Goal: Find specific page/section: Find specific page/section

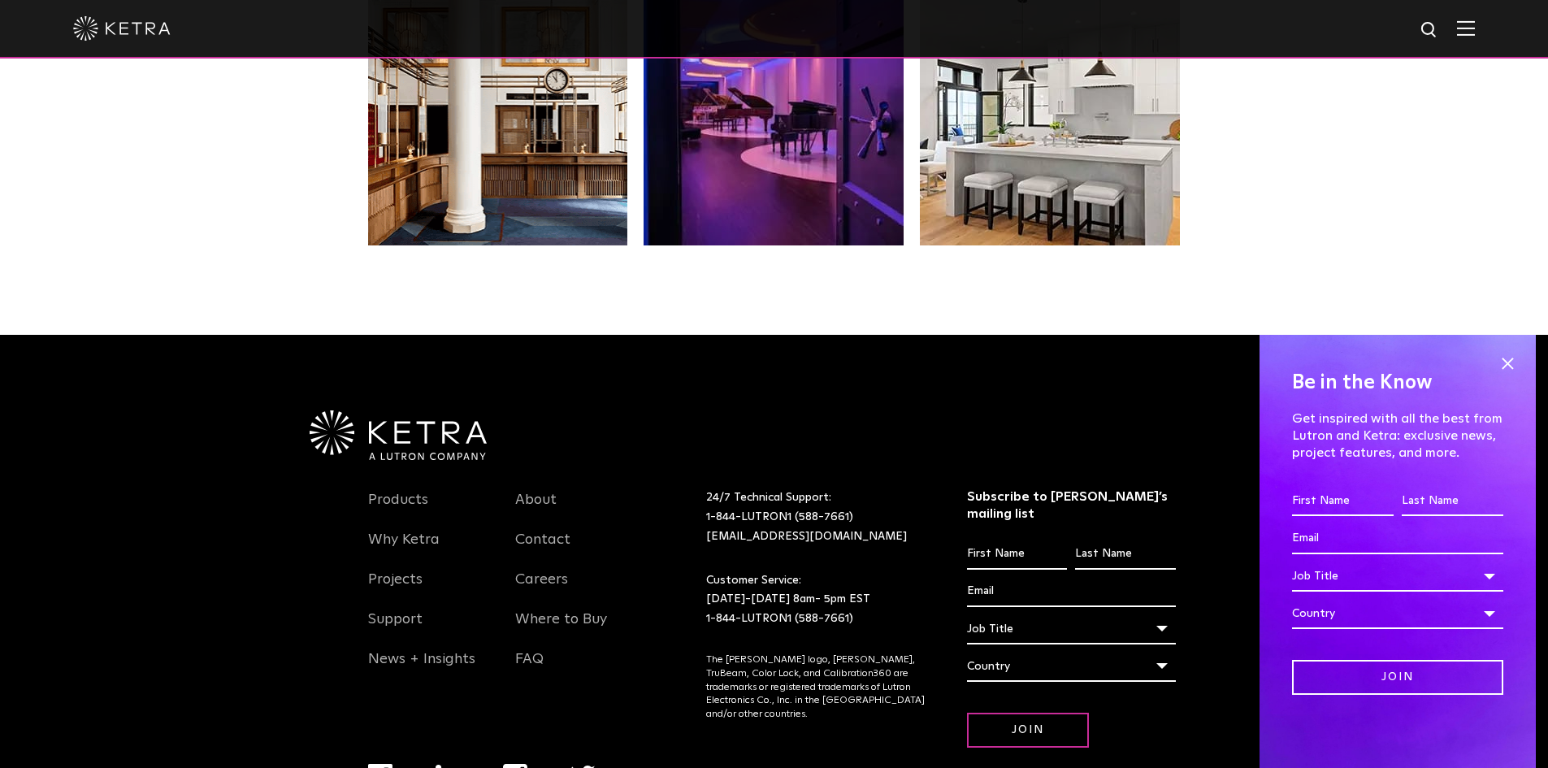
scroll to position [3417, 0]
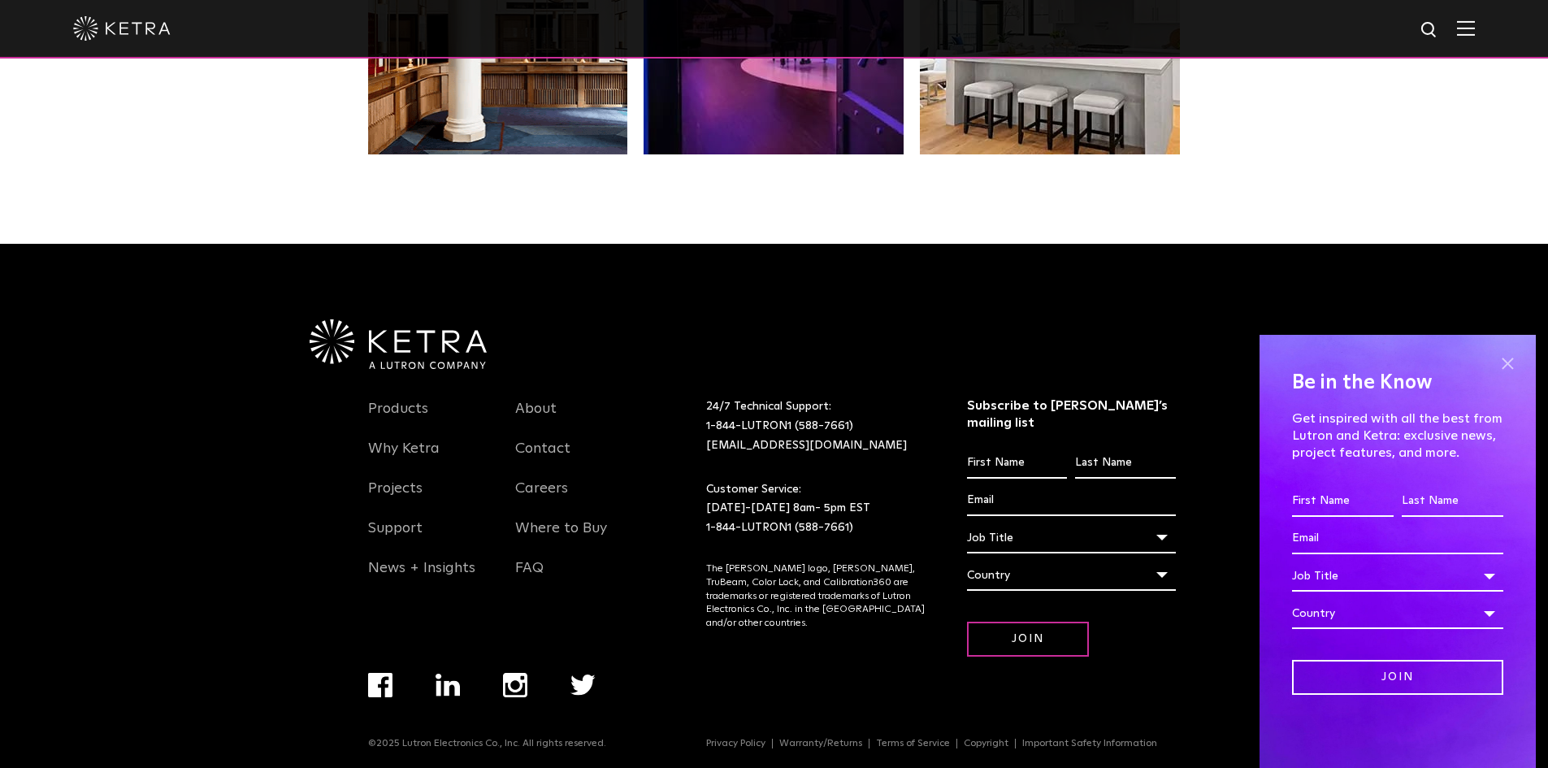
click at [1507, 358] on span at bounding box center [1507, 363] width 24 height 24
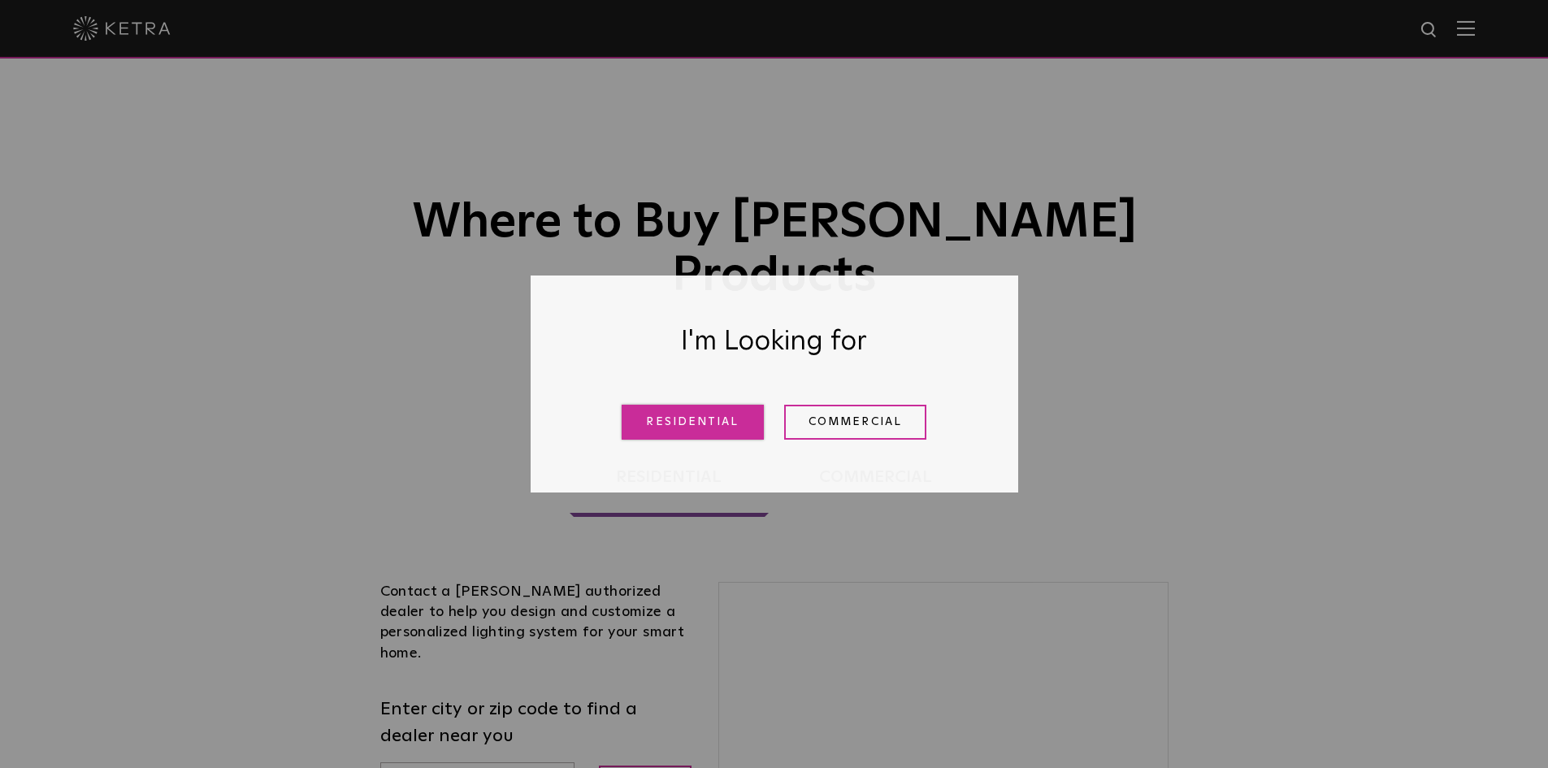
click at [727, 419] on link "Residential" at bounding box center [693, 422] width 142 height 35
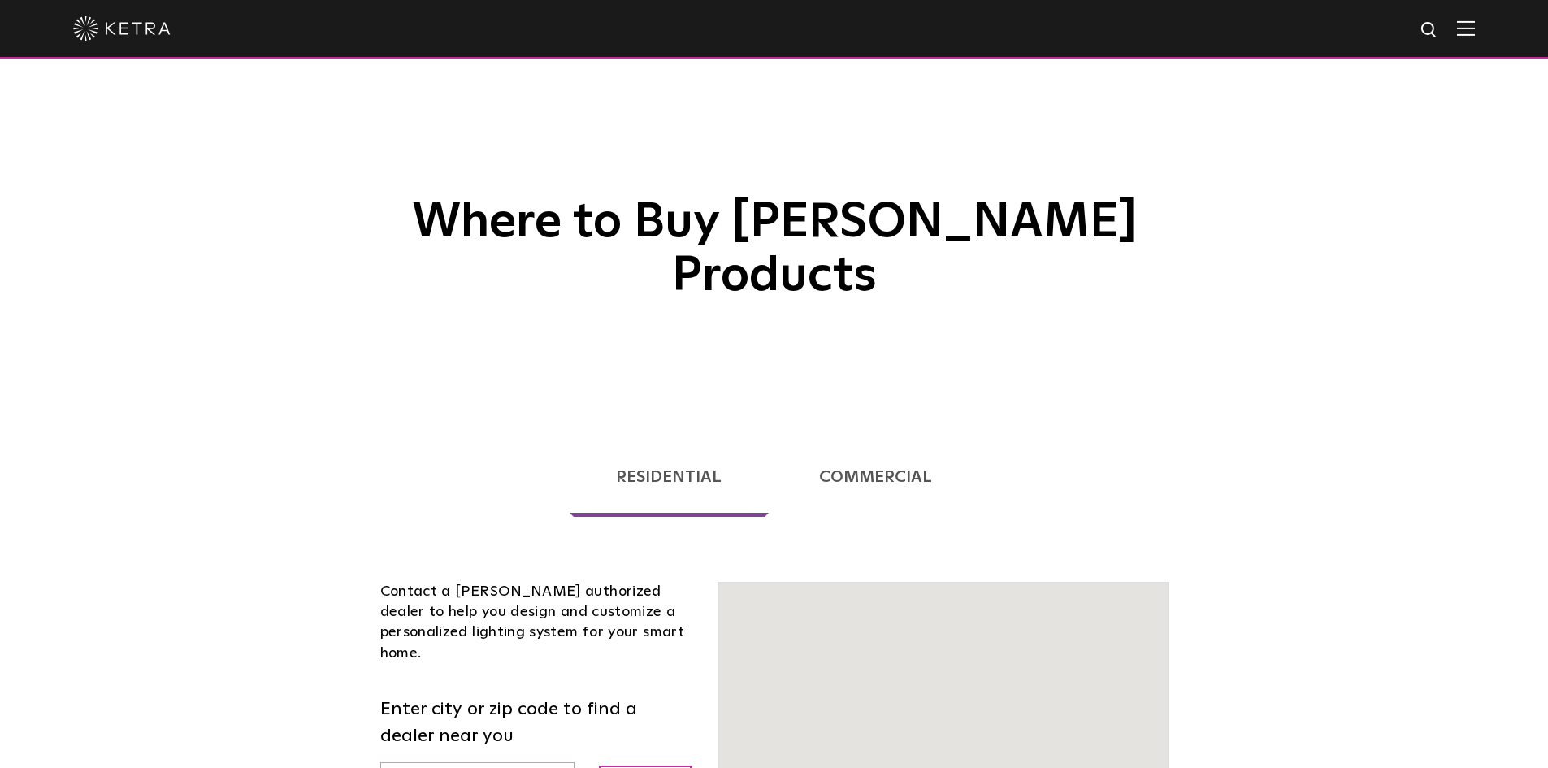
scroll to position [414, 0]
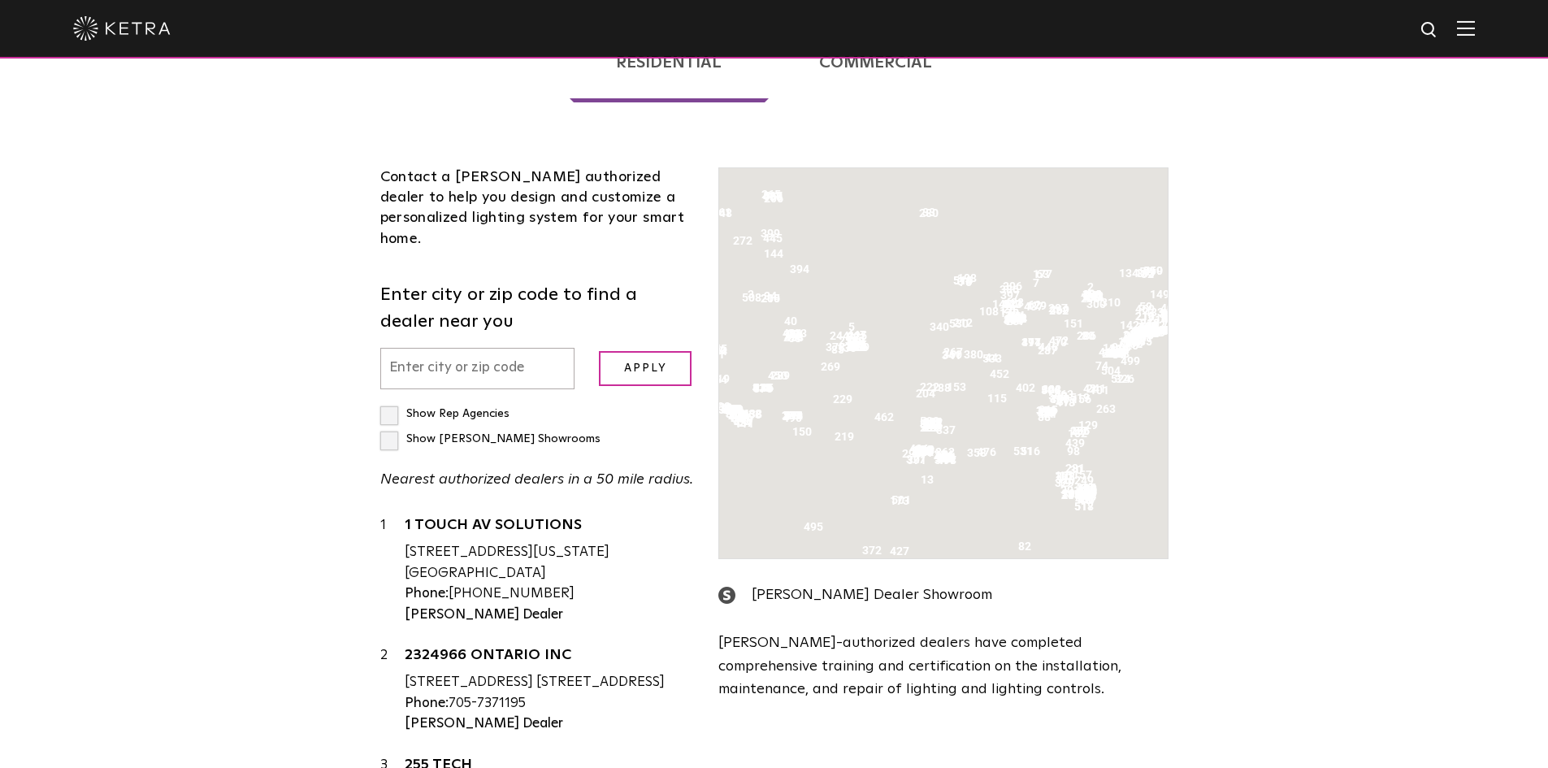
click at [440, 348] on input "text" at bounding box center [477, 368] width 195 height 41
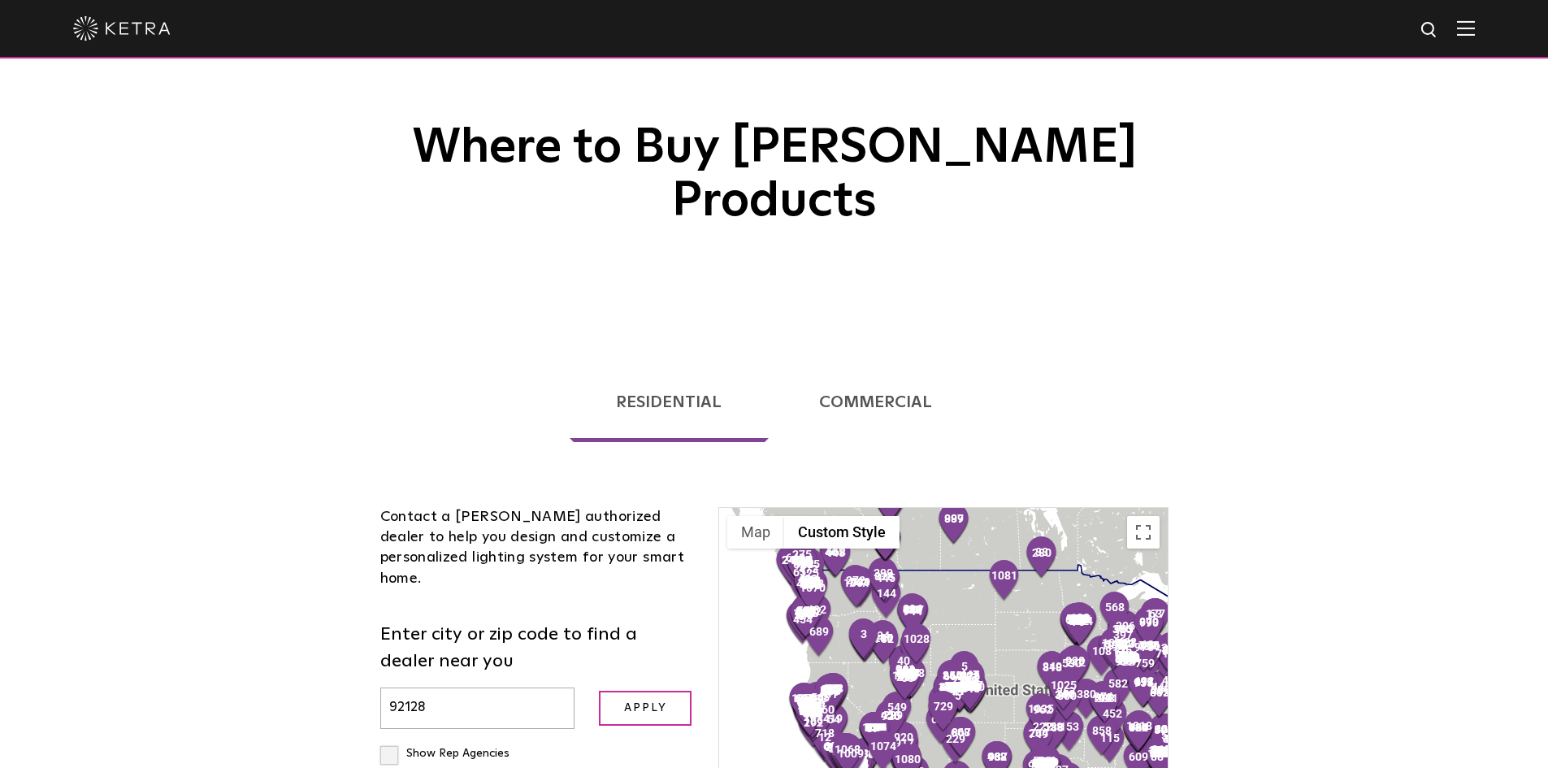
scroll to position [252, 0]
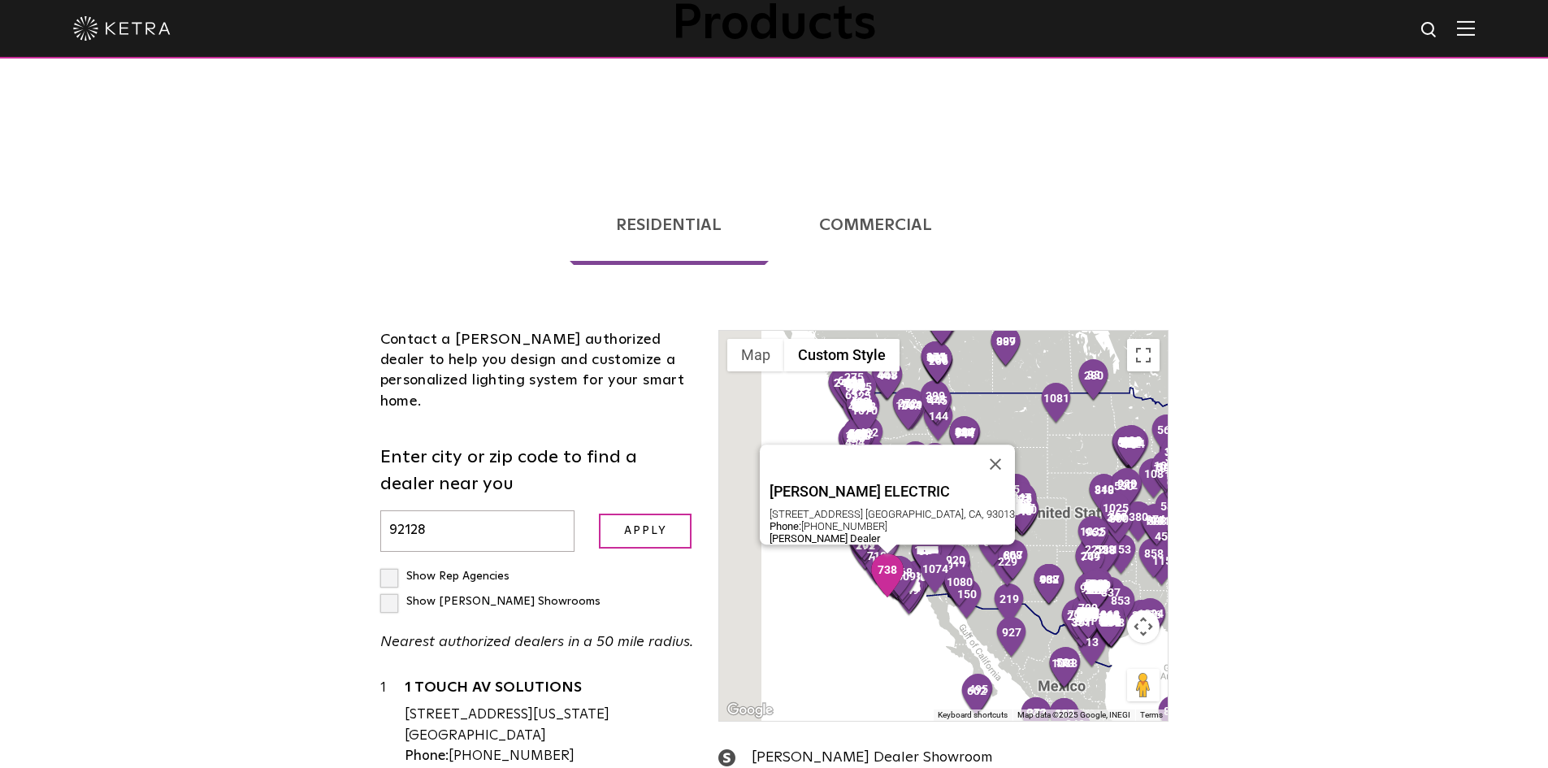
type input "92128"
click at [856, 531] on div "[PERSON_NAME] ELECTRIC [STREET_ADDRESS] [GEOGRAPHIC_DATA], CA, 93013 Phone: [PH…" at bounding box center [943, 526] width 448 height 390
